Goal: Navigation & Orientation: Find specific page/section

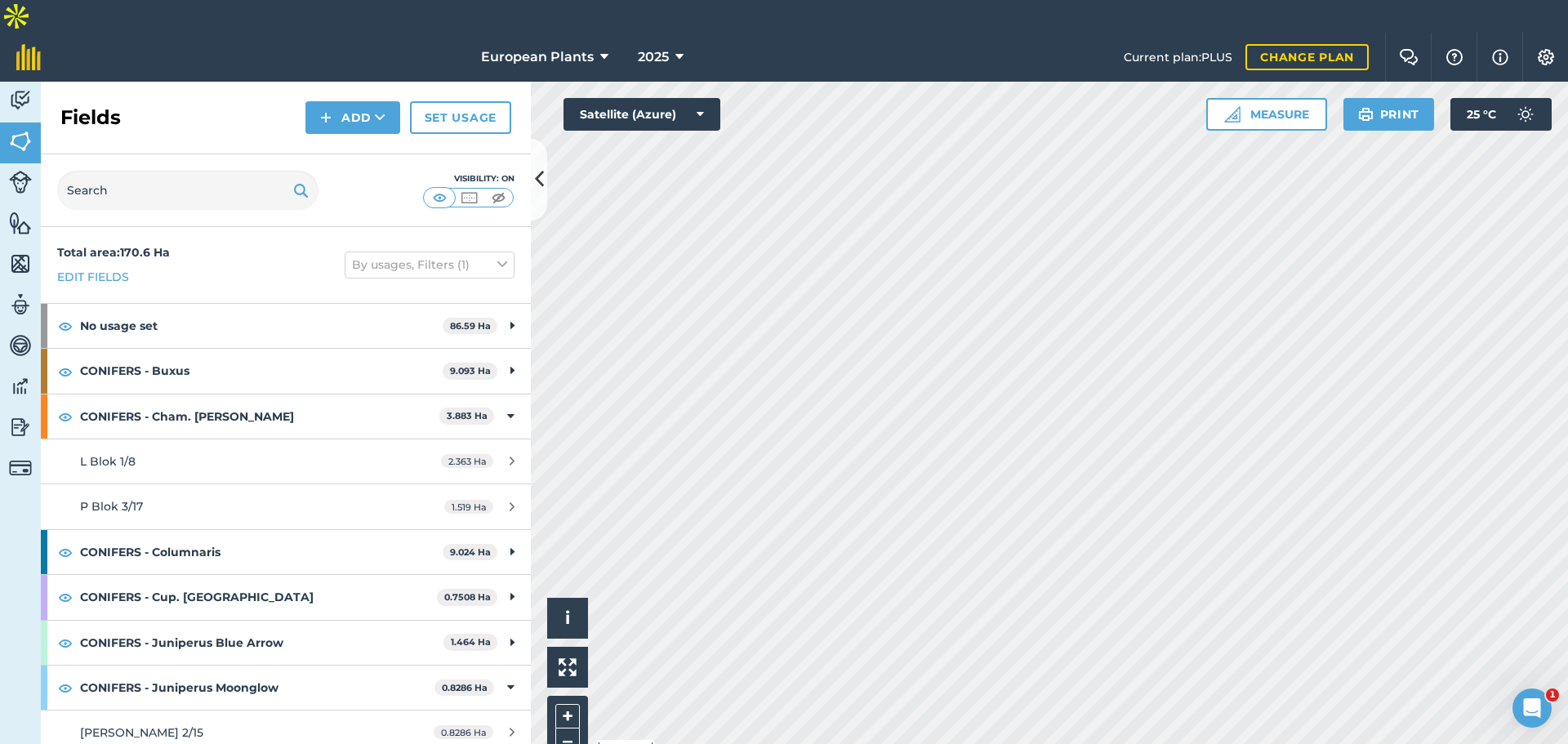
click at [655, 92] on div "Hello i © 2025 TomTom, Microsoft 50 m + – Satellite (Azure) Measure Print 25 ° C" at bounding box center [1050, 428] width 1037 height 695
